Goal: Obtain resource: Obtain resource

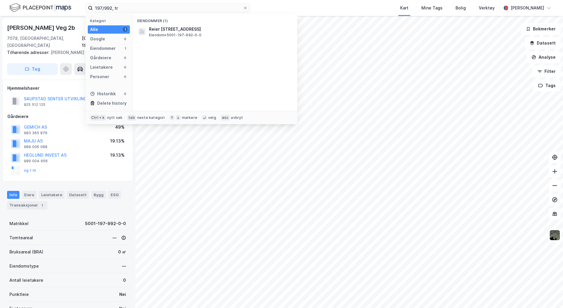
click at [82, 9] on div "197/992, tr Kategori Alle 1 Google 0 Eiendommer 1 Gårdeiere 0 Leietakere 0 Pers…" at bounding box center [281, 8] width 563 height 16
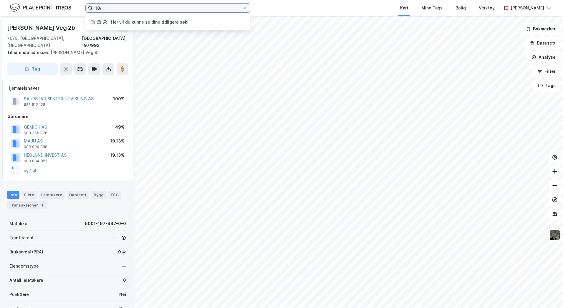
click at [111, 9] on input "18/" at bounding box center [168, 8] width 150 height 9
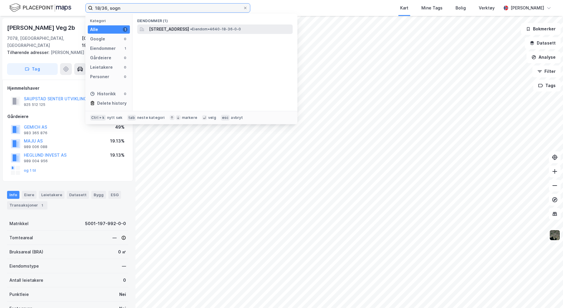
type input "18/36, sogn"
click at [189, 27] on span "[STREET_ADDRESS]" at bounding box center [169, 29] width 40 height 7
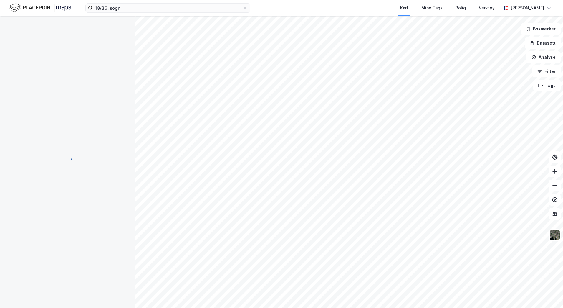
scroll to position [1, 0]
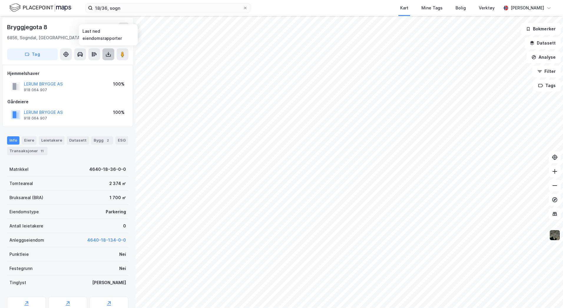
click at [106, 51] on icon at bounding box center [108, 54] width 6 height 6
click at [96, 65] on div "Last ned grunnbok" at bounding box center [79, 66] width 34 height 5
click at [110, 55] on icon at bounding box center [108, 54] width 6 height 6
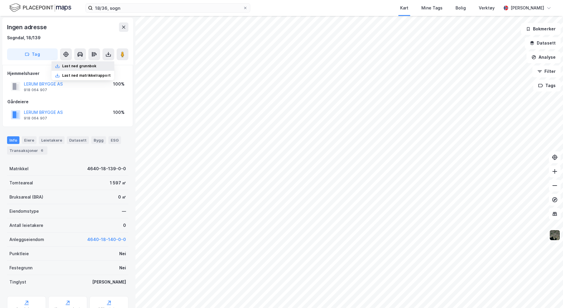
click at [83, 66] on div "Last ned grunnbok" at bounding box center [79, 66] width 34 height 5
